Goal: Information Seeking & Learning: Compare options

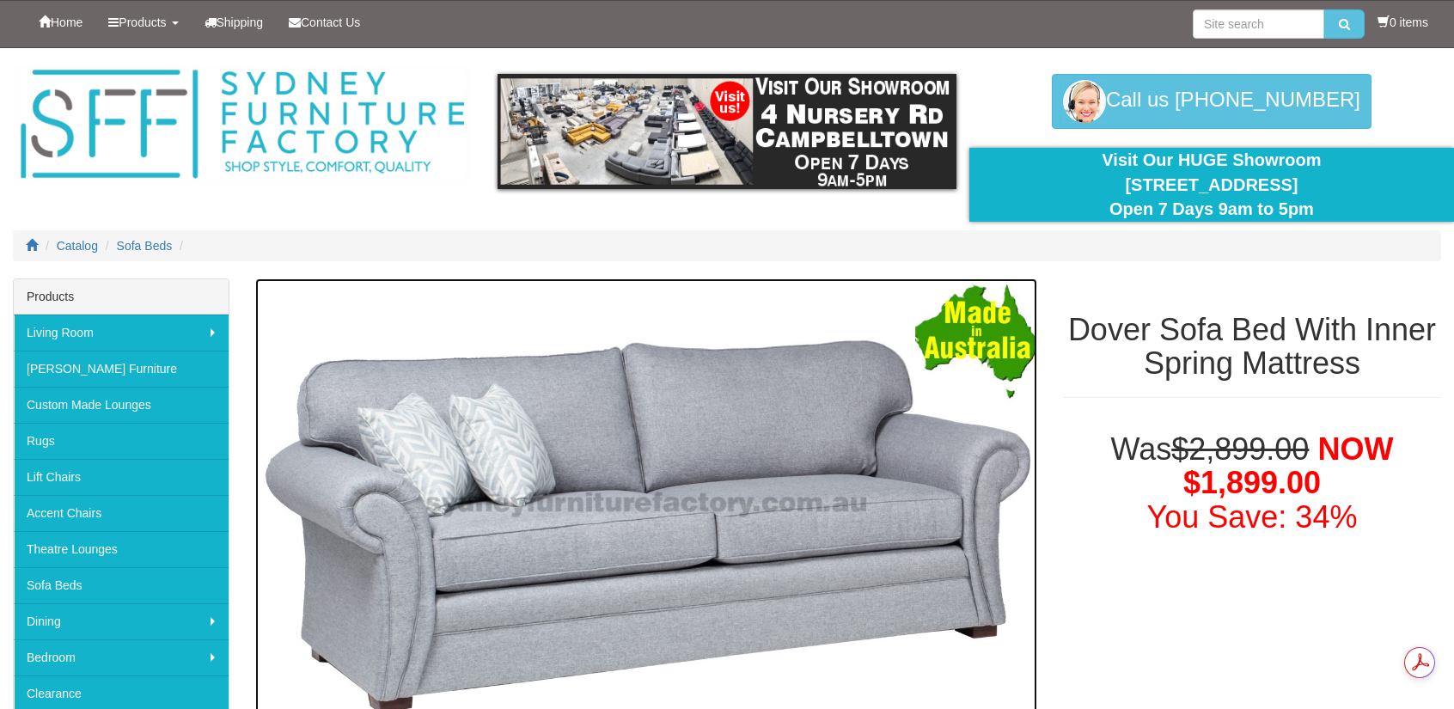
click at [984, 477] on img at bounding box center [646, 504] width 782 height 453
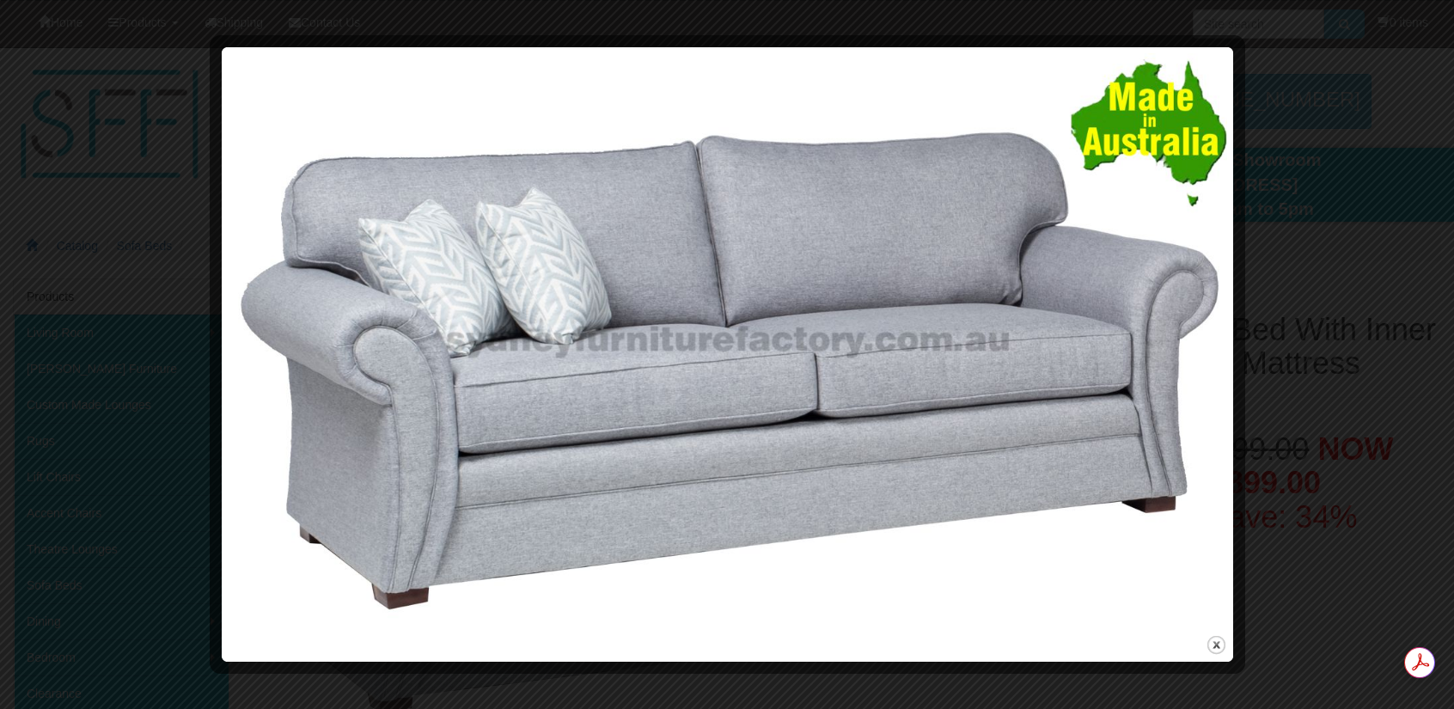
click at [1210, 303] on img at bounding box center [728, 342] width 1000 height 578
click at [321, 405] on img at bounding box center [728, 342] width 1000 height 578
